Goal: Transaction & Acquisition: Subscribe to service/newsletter

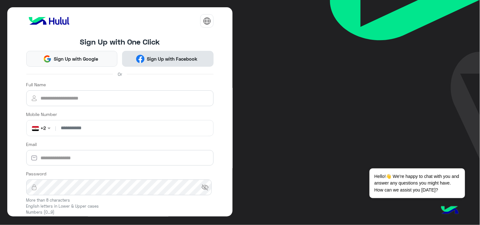
click at [159, 62] on span "Sign Up with Facebook" at bounding box center [171, 58] width 55 height 7
